Goal: Task Accomplishment & Management: Use online tool/utility

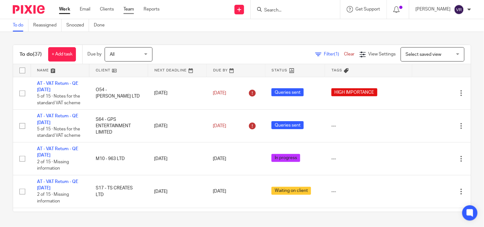
click at [129, 9] on link "Team" at bounding box center [128, 9] width 11 height 6
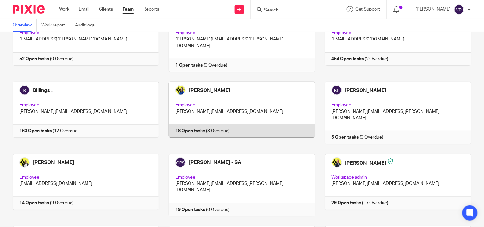
scroll to position [71, 0]
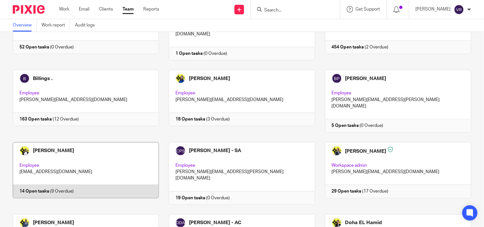
click at [86, 152] on link at bounding box center [81, 173] width 156 height 63
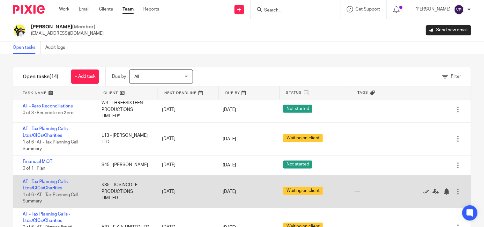
scroll to position [266, 0]
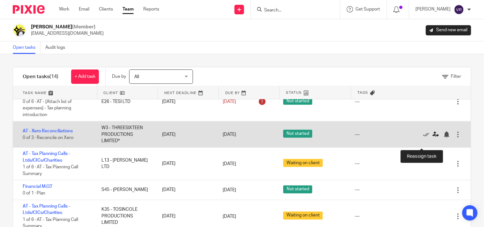
click at [433, 138] on icon at bounding box center [436, 134] width 6 height 6
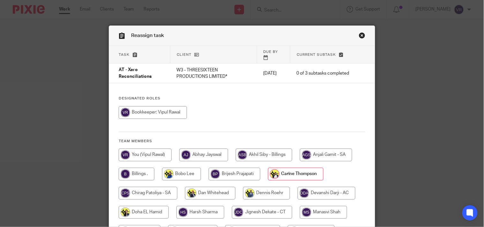
click at [145, 119] on input "radio" at bounding box center [153, 112] width 68 height 13
radio input "true"
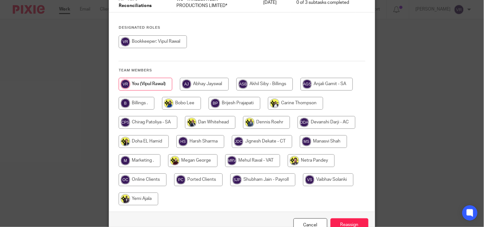
scroll to position [104, 0]
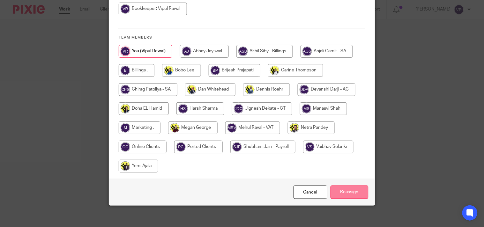
click at [346, 187] on input "Reassign" at bounding box center [350, 193] width 38 height 14
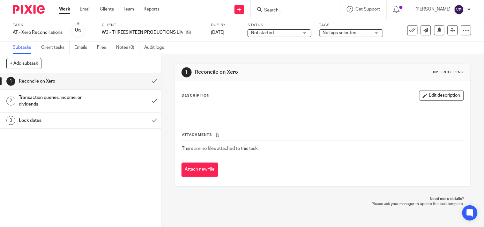
click at [307, 33] on div "Not started Not started" at bounding box center [280, 33] width 64 height 8
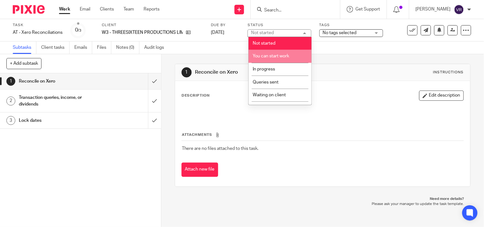
click at [276, 58] on span "You can start work" at bounding box center [271, 56] width 36 height 4
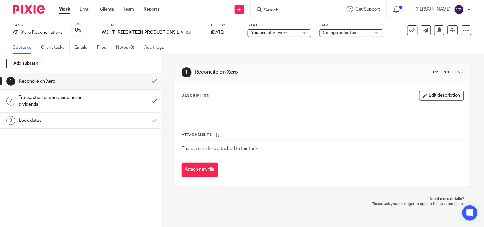
click at [203, 46] on div "Subtasks Client tasks Emails Files Notes (0) Audit logs" at bounding box center [242, 47] width 484 height 13
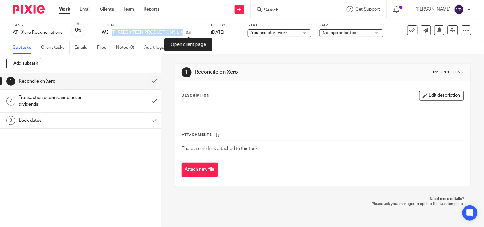
drag, startPoint x: 137, startPoint y: 32, endPoint x: 202, endPoint y: 32, distance: 64.4
click at [202, 32] on div "W3 - THREESIXTEEN PRODUCTIONS LIMITED*" at bounding box center [152, 32] width 101 height 6
copy div "THREESIXTEEN PRODUCTIONS LIMITED*"
